Goal: Check status: Check status

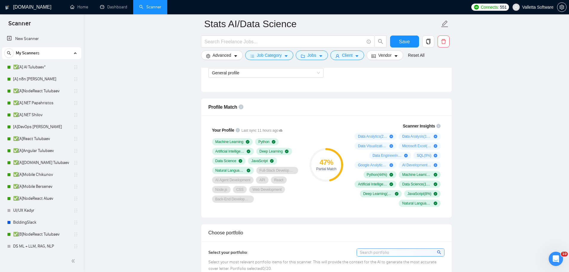
scroll to position [265, 0]
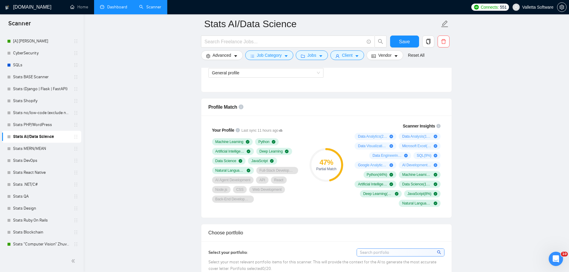
click at [111, 4] on link "Dashboard" at bounding box center [113, 6] width 27 height 5
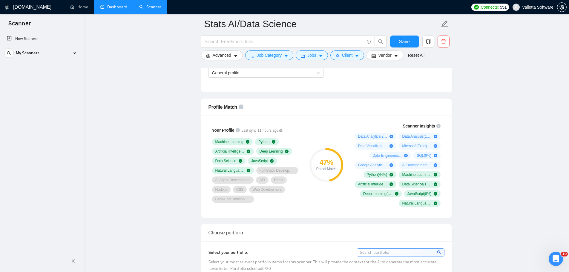
scroll to position [0, 0]
click at [106, 6] on link "Dashboard" at bounding box center [113, 6] width 27 height 5
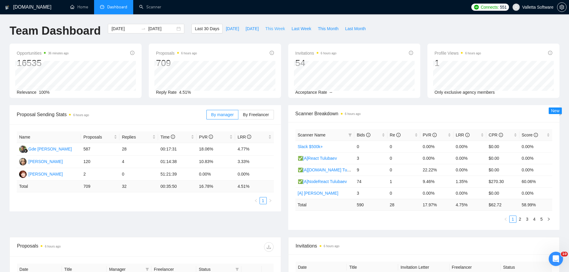
click at [267, 29] on span "This Week" at bounding box center [275, 28] width 20 height 7
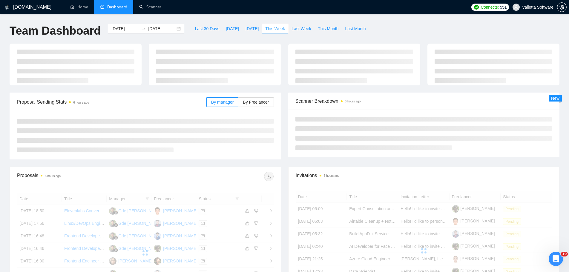
type input "[DATE]"
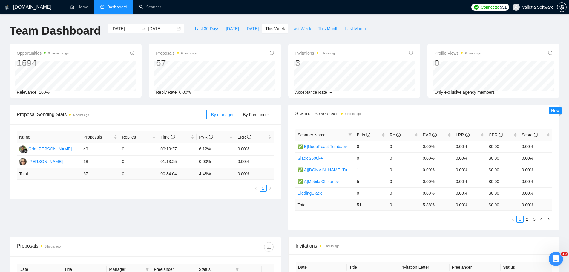
click at [305, 25] on button "Last Week" at bounding box center [301, 29] width 26 height 10
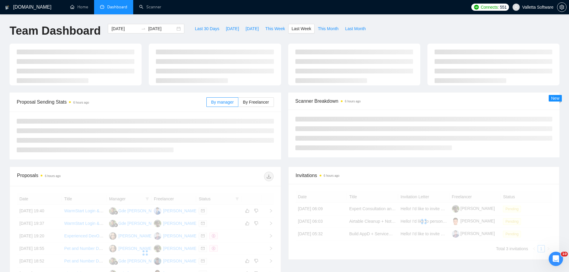
type input "[DATE]"
